Goal: Transaction & Acquisition: Download file/media

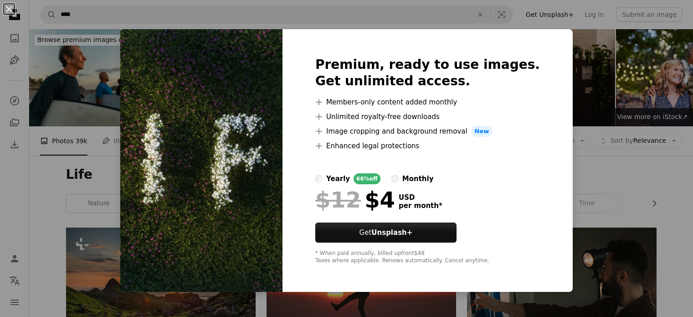
scroll to position [365, 0]
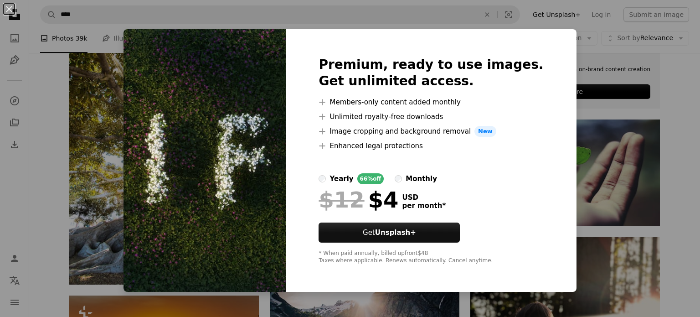
click at [611, 169] on div "An X shape Premium, ready to use images. Get unlimited access. A plus sign Memb…" at bounding box center [350, 158] width 700 height 317
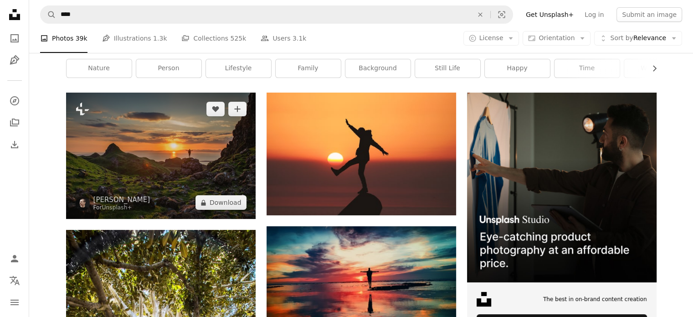
scroll to position [80, 0]
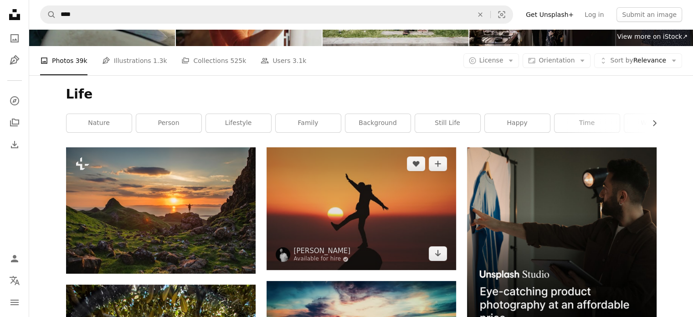
click at [337, 199] on img at bounding box center [362, 208] width 190 height 123
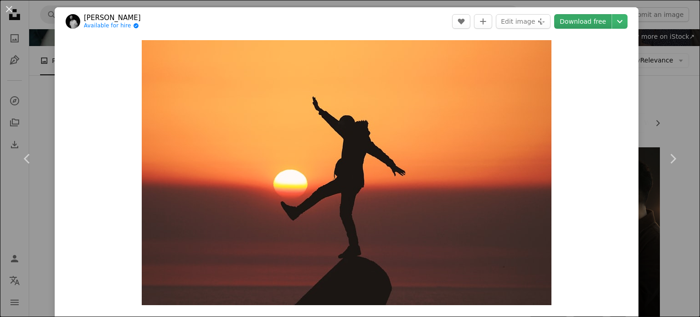
click at [584, 21] on link "Download free" at bounding box center [582, 21] width 57 height 15
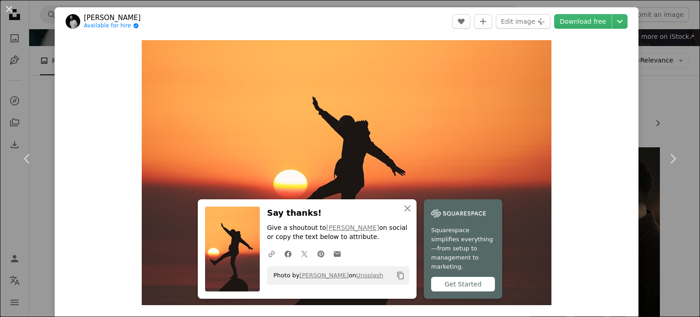
click at [33, 93] on div "An X shape Chevron left Chevron right Aziz Acharki Available for hire A checkma…" at bounding box center [350, 158] width 700 height 317
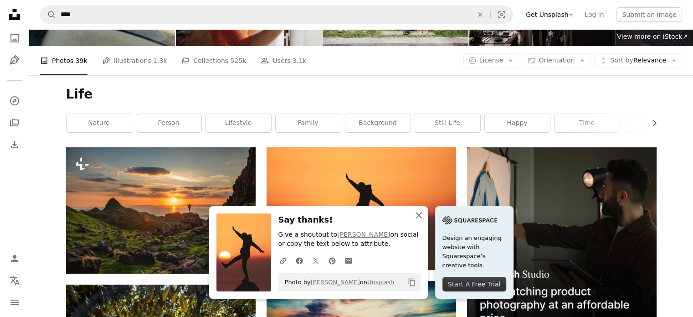
click at [417, 216] on icon "An X shape" at bounding box center [418, 215] width 11 height 11
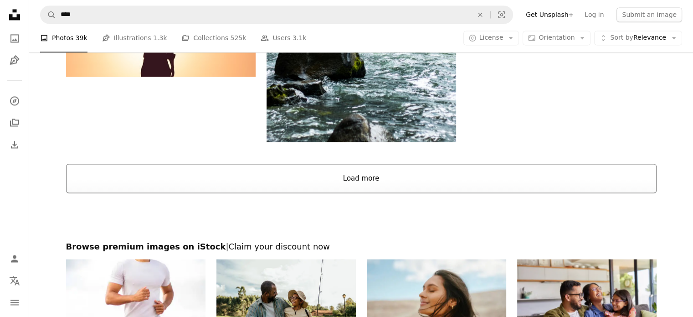
scroll to position [1538, 0]
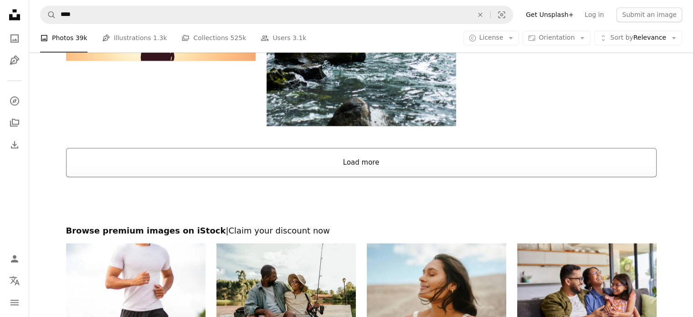
click at [357, 164] on button "Load more" at bounding box center [361, 162] width 591 height 29
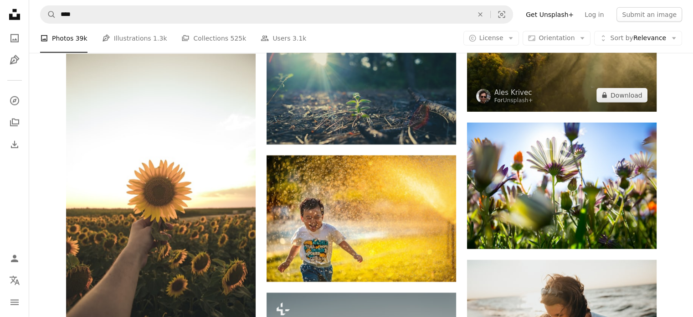
scroll to position [2541, 0]
